Goal: Information Seeking & Learning: Understand process/instructions

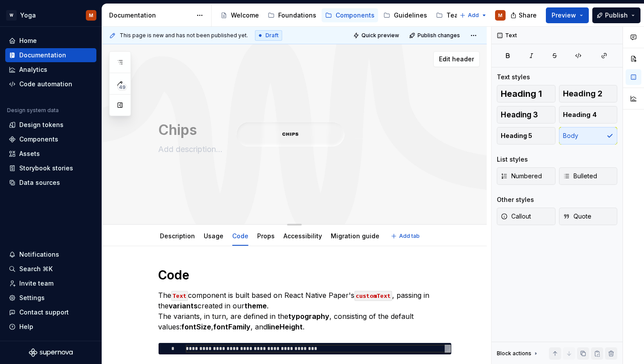
scroll to position [4, 0]
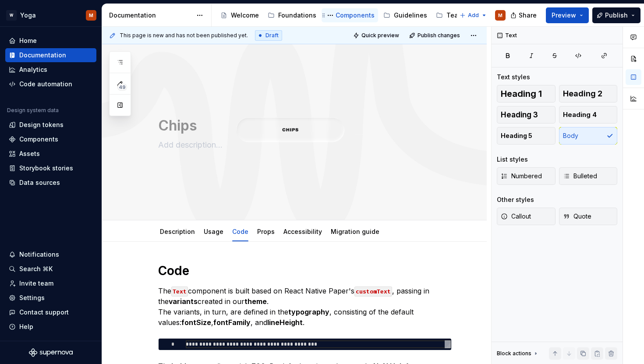
click at [343, 14] on div "Components" at bounding box center [355, 15] width 39 height 9
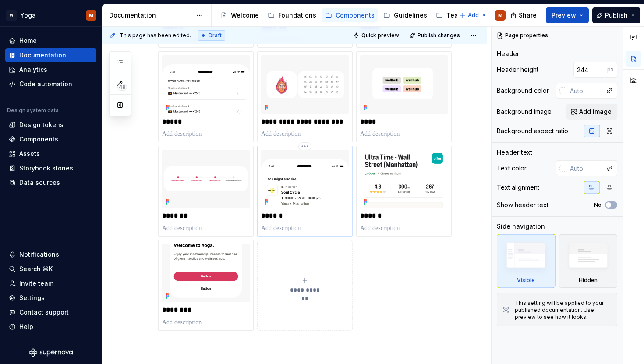
scroll to position [276, 0]
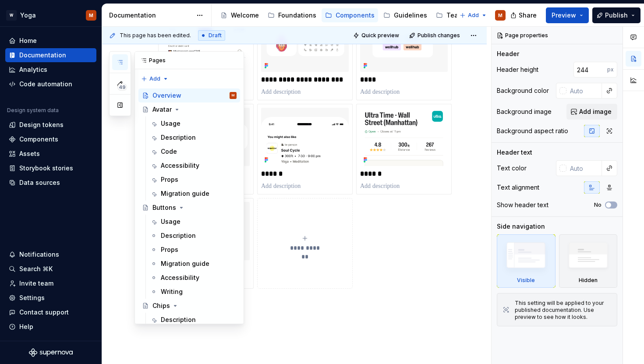
click at [118, 61] on icon "button" at bounding box center [120, 62] width 7 height 7
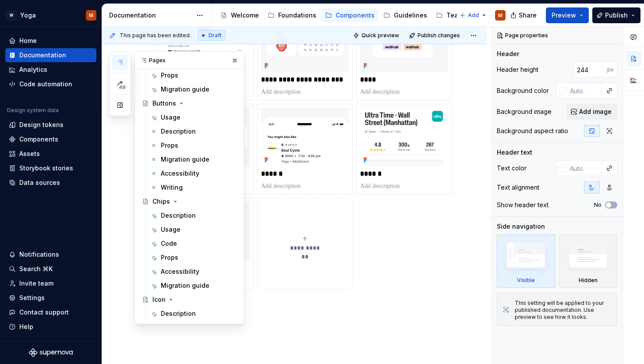
scroll to position [0, 0]
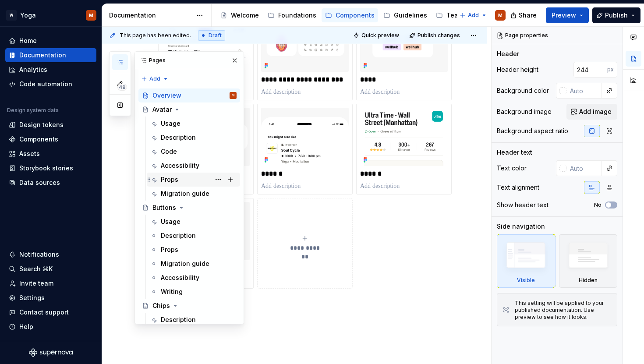
click at [172, 175] on div "Props" at bounding box center [170, 179] width 18 height 9
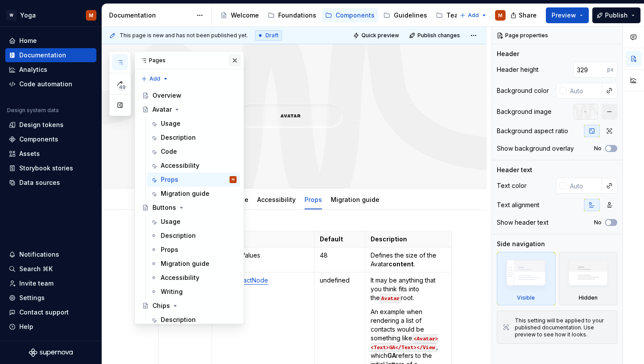
click at [231, 63] on button "button" at bounding box center [235, 60] width 12 height 12
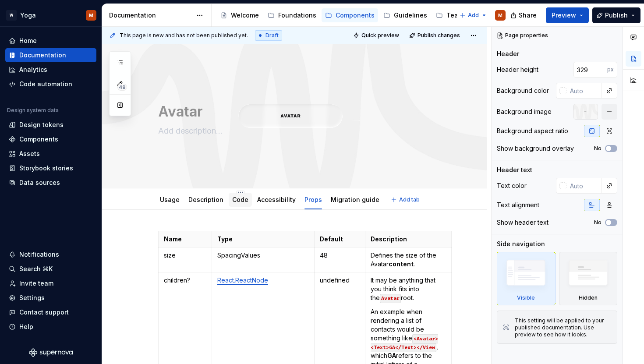
click at [236, 206] on div "Code" at bounding box center [240, 200] width 23 height 14
click at [232, 197] on link "Code" at bounding box center [240, 199] width 16 height 7
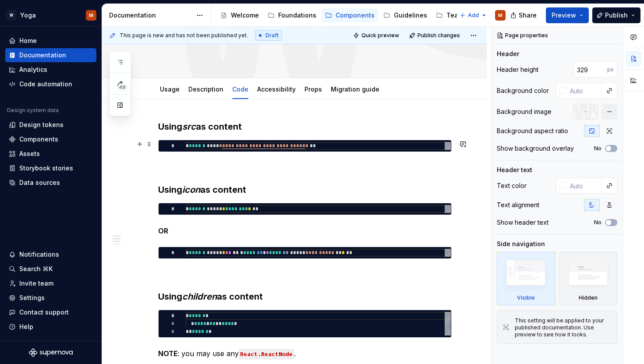
scroll to position [96, 0]
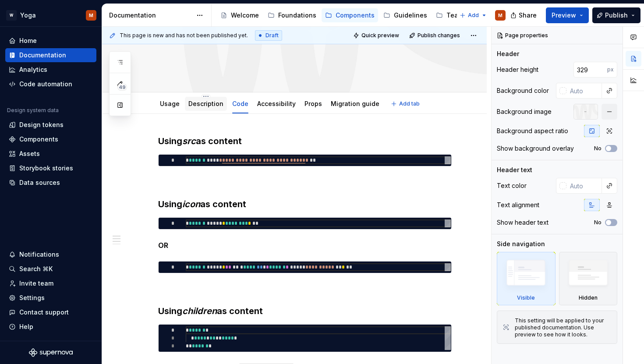
click at [211, 108] on div "Description" at bounding box center [205, 104] width 35 height 11
click at [188, 103] on link "Description" at bounding box center [205, 103] width 35 height 7
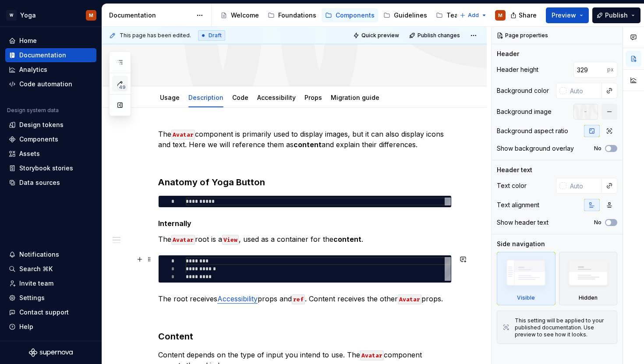
scroll to position [106, 0]
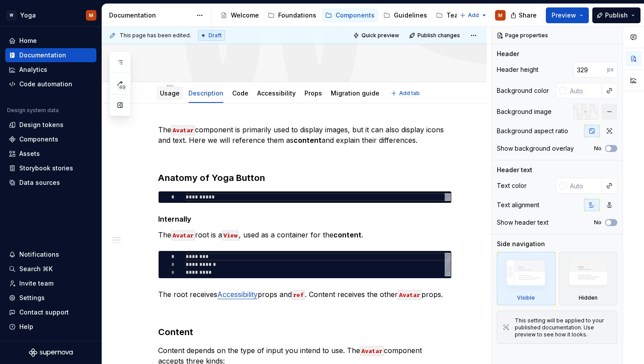
click at [167, 96] on link "Usage" at bounding box center [170, 92] width 20 height 7
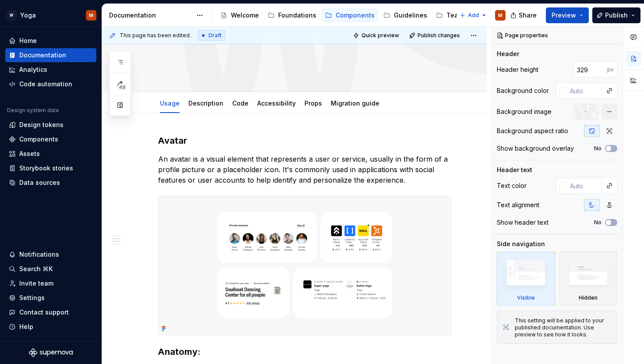
scroll to position [18, 0]
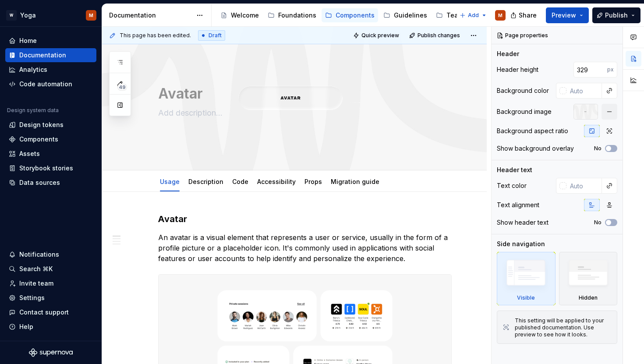
type textarea "*"
